Goal: Transaction & Acquisition: Download file/media

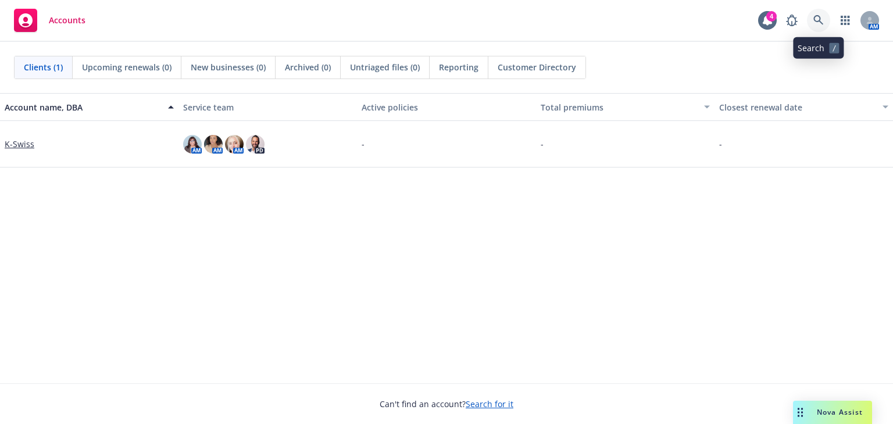
click at [816, 17] on icon at bounding box center [819, 20] width 10 height 10
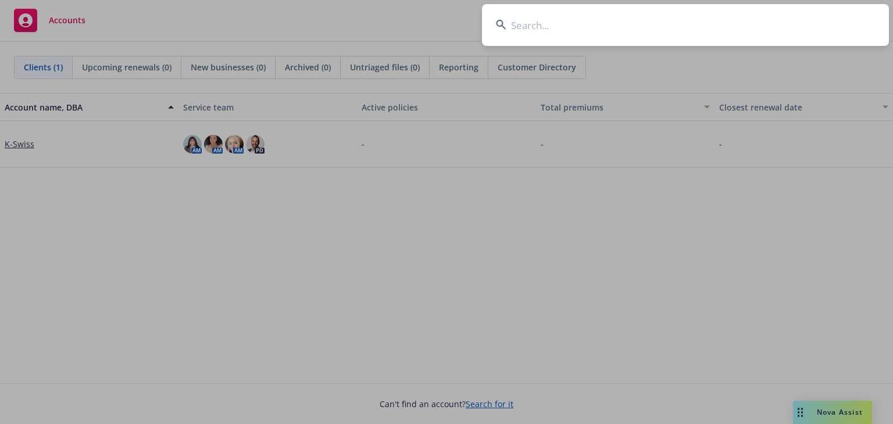
click at [655, 18] on input at bounding box center [685, 25] width 407 height 42
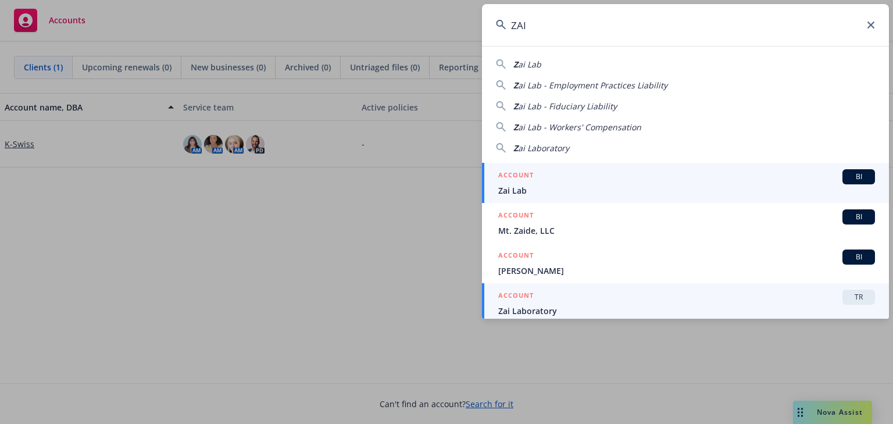
scroll to position [5, 0]
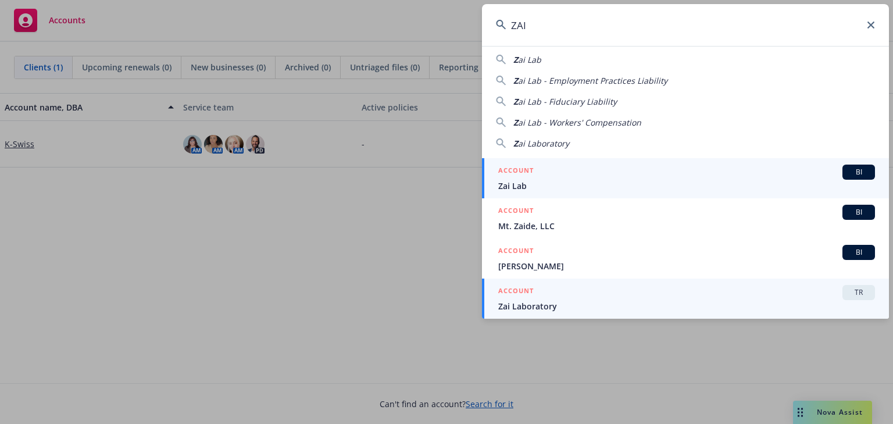
type input "ZAI"
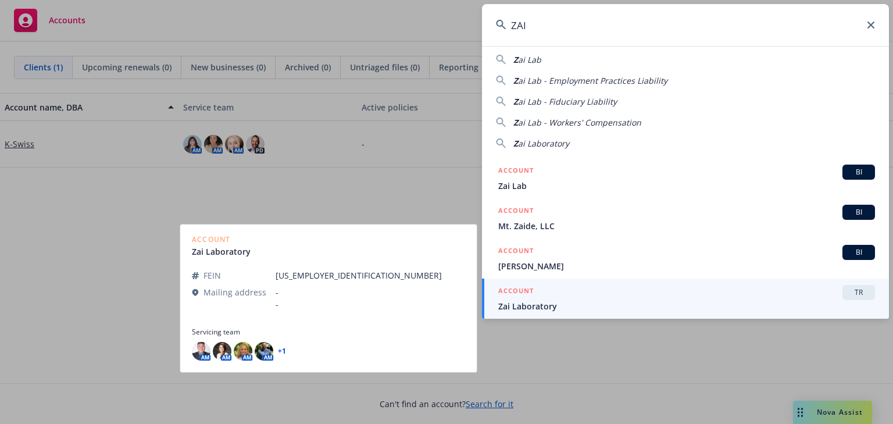
click at [625, 311] on span "Zai Laboratory" at bounding box center [686, 306] width 377 height 12
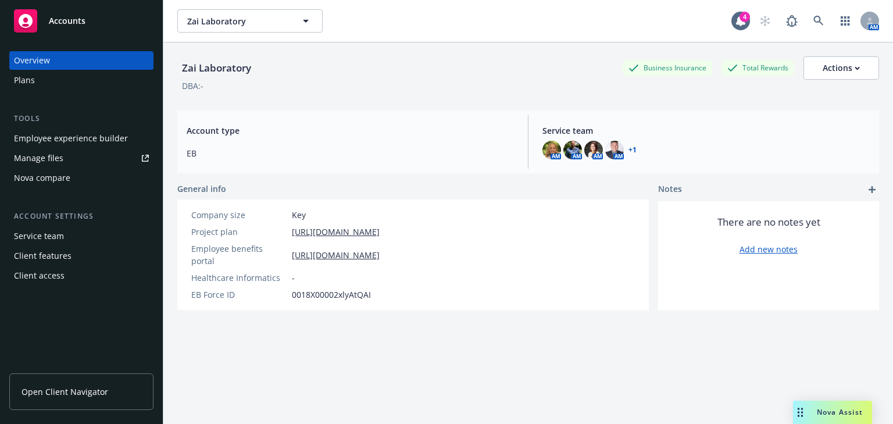
click at [73, 144] on div "Employee experience builder" at bounding box center [71, 138] width 114 height 19
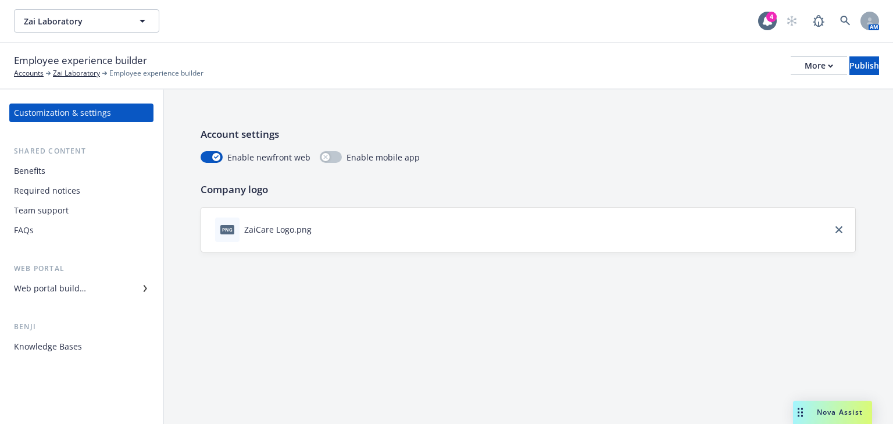
click at [39, 174] on div "Benefits" at bounding box center [29, 171] width 31 height 19
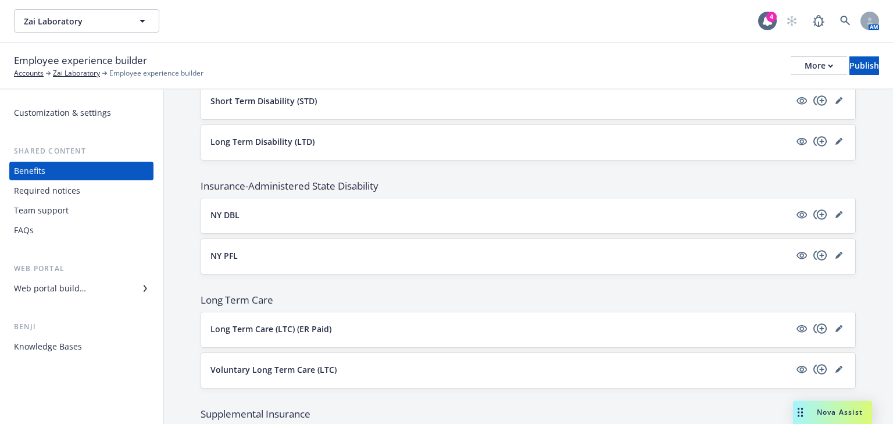
scroll to position [698, 0]
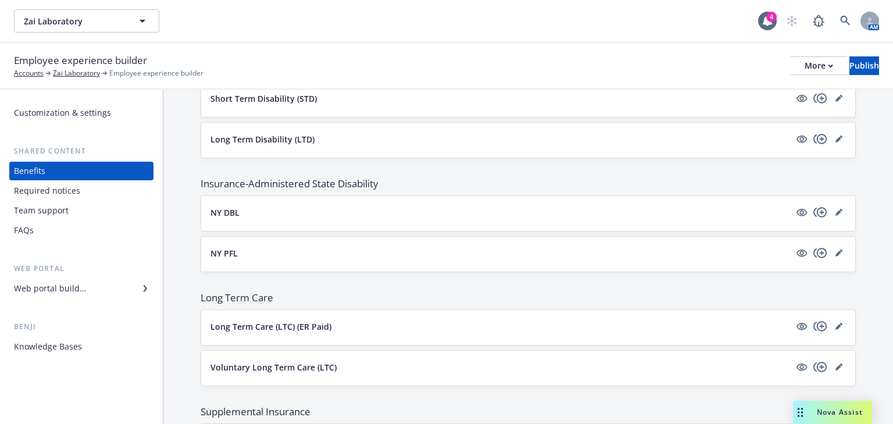
click at [69, 191] on div "Required notices" at bounding box center [47, 190] width 66 height 19
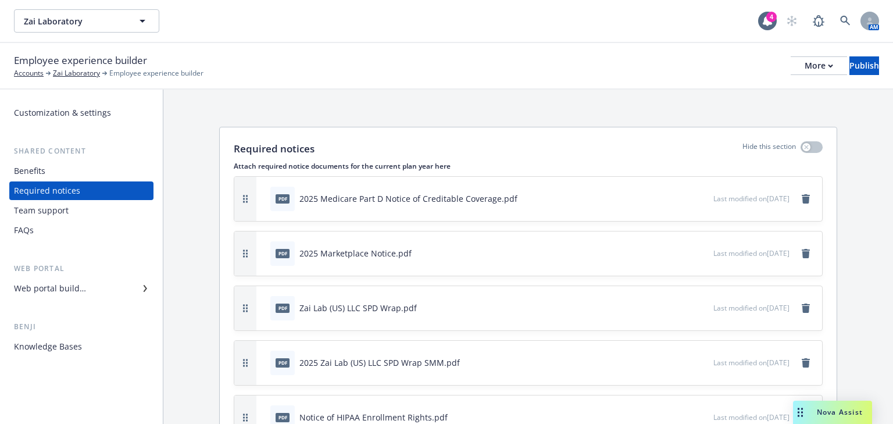
click at [697, 253] on icon "preview file" at bounding box center [702, 252] width 10 height 8
click at [473, 205] on div "pdf 2025 Medicare Part D Notice of Creditable Coverage.pdf" at bounding box center [393, 199] width 247 height 24
click at [697, 201] on icon "preview file" at bounding box center [702, 198] width 10 height 8
click at [678, 251] on button "download file" at bounding box center [684, 253] width 12 height 12
click at [697, 195] on icon "preview file" at bounding box center [702, 198] width 10 height 8
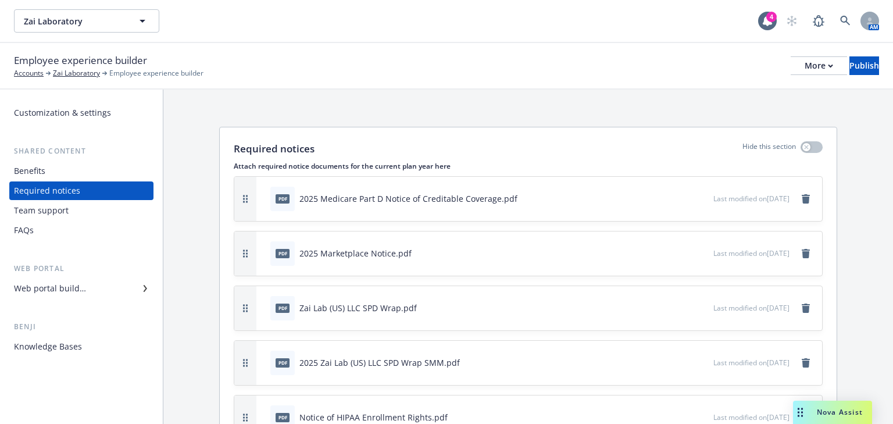
click at [752, 251] on span "Last modified on 10/22/2024" at bounding box center [752, 253] width 76 height 10
click at [672, 249] on div at bounding box center [686, 253] width 45 height 12
click at [697, 249] on icon "preview file" at bounding box center [702, 252] width 10 height 8
click at [665, 250] on div at bounding box center [686, 253] width 45 height 12
click at [679, 252] on icon "download file" at bounding box center [683, 252] width 9 height 9
